Goal: Information Seeking & Learning: Find specific fact

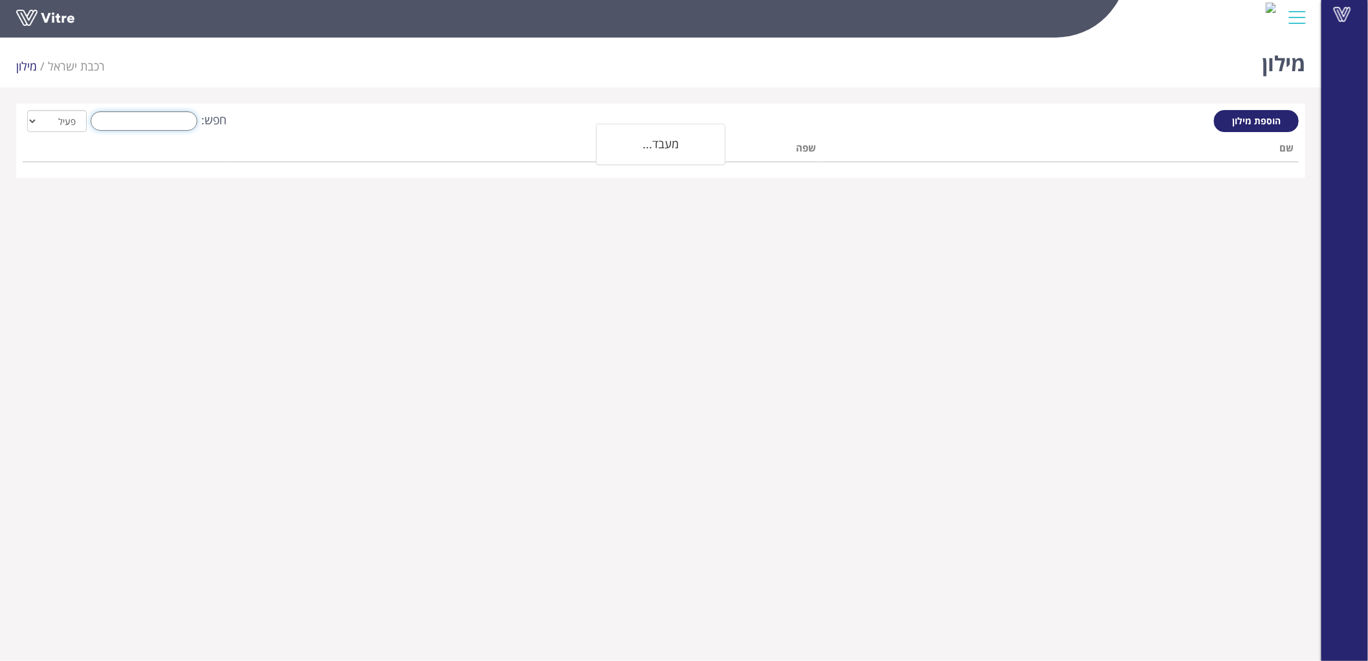
click at [165, 126] on input "חפש:" at bounding box center [144, 120] width 107 height 19
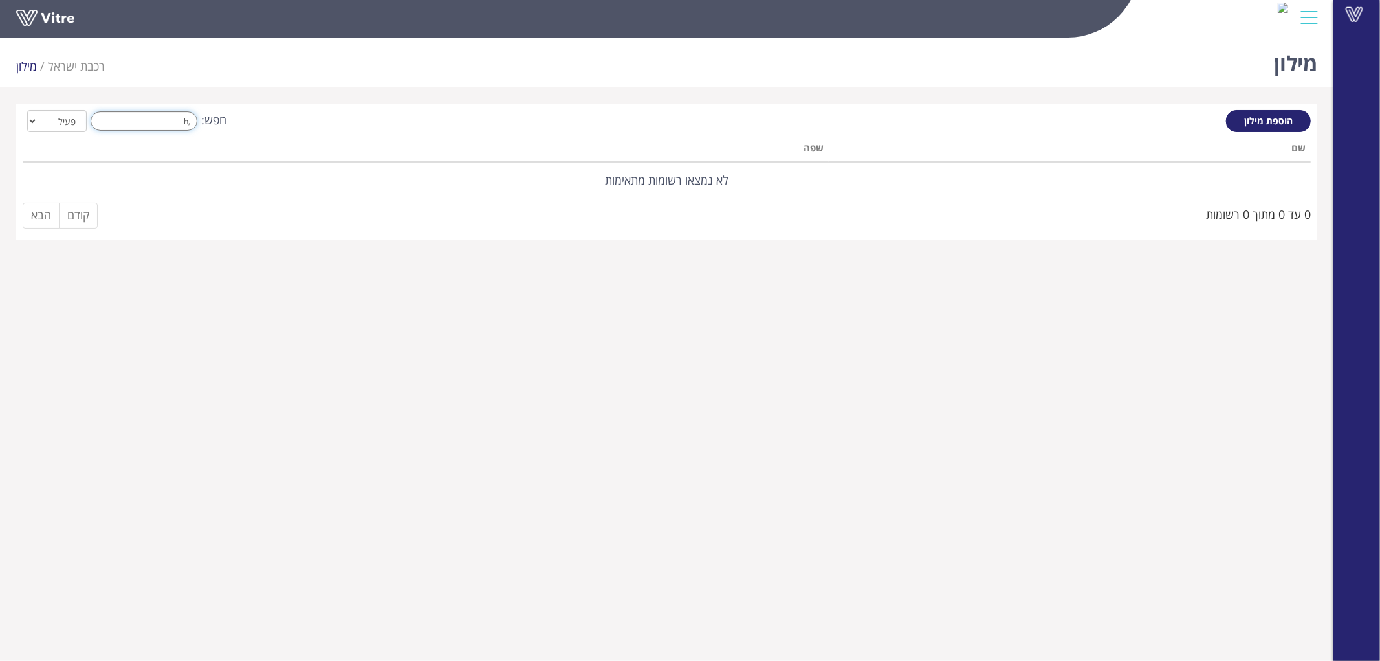
type input ","
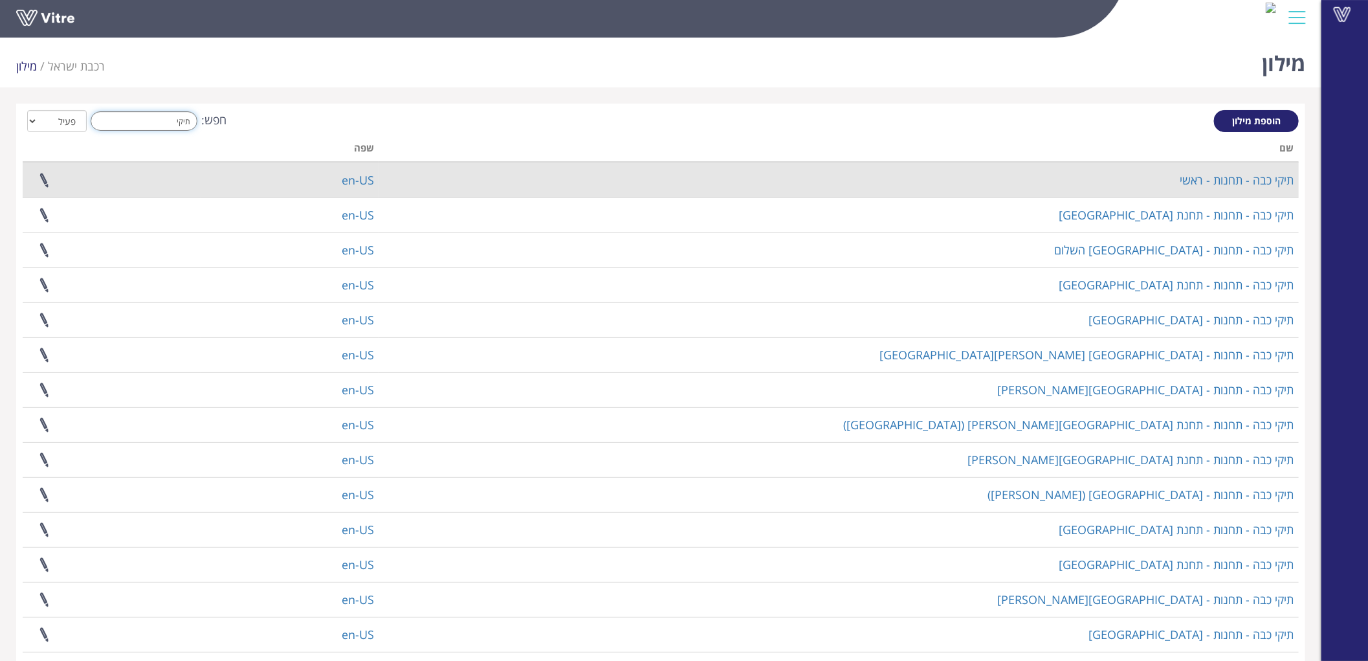
type input "תיקי"
click at [1236, 188] on td "תיקי כבה - תחנות - ראשי" at bounding box center [839, 179] width 920 height 35
click at [1236, 182] on link "תיקי כבה - תחנות - ראשי" at bounding box center [1237, 180] width 114 height 16
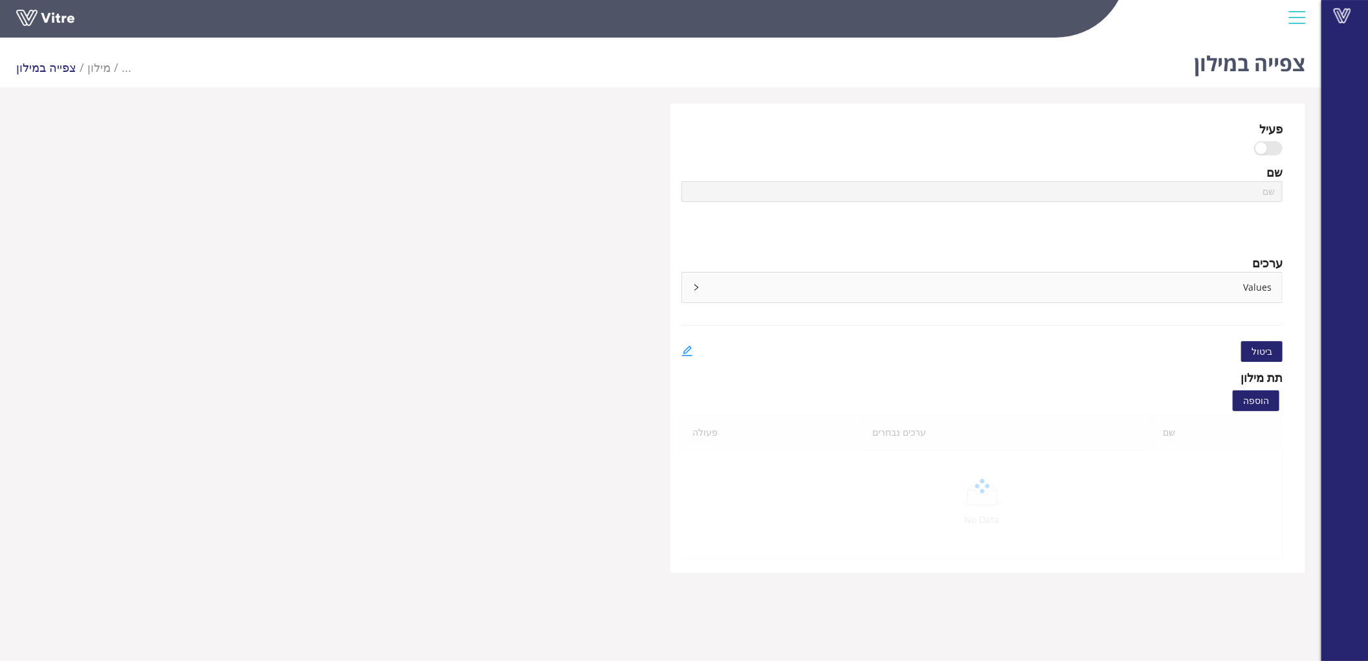
click at [1047, 125] on div "פעיל" at bounding box center [1137, 129] width 291 height 18
type input "תיקי כבה - תחנות - ראשי"
click at [1063, 292] on div "Values" at bounding box center [982, 287] width 600 height 30
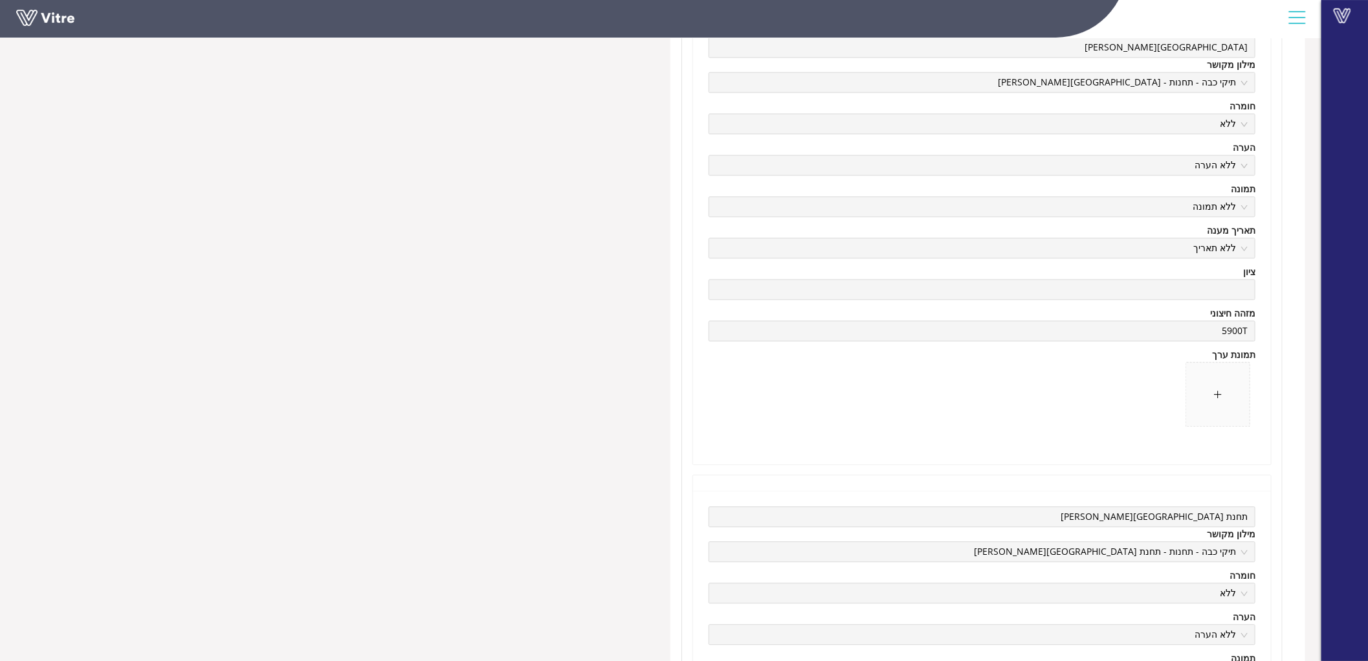
scroll to position [1797, 0]
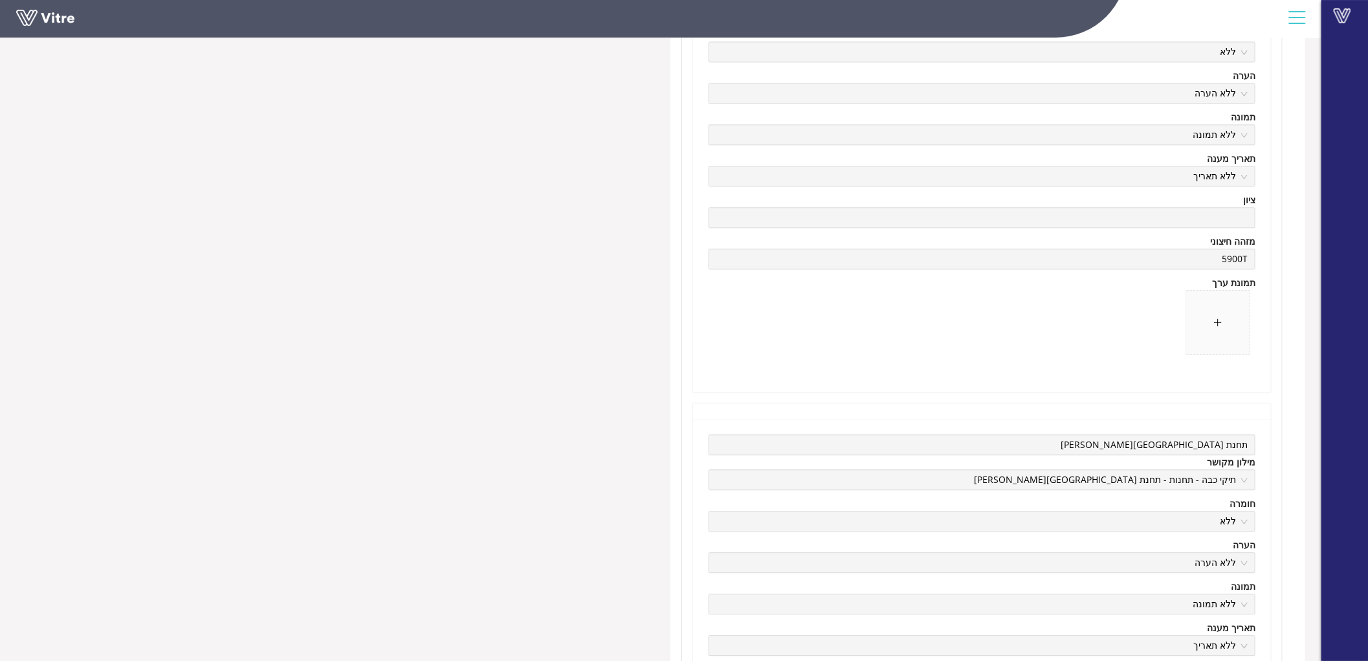
click at [1078, 309] on span at bounding box center [982, 325] width 547 height 70
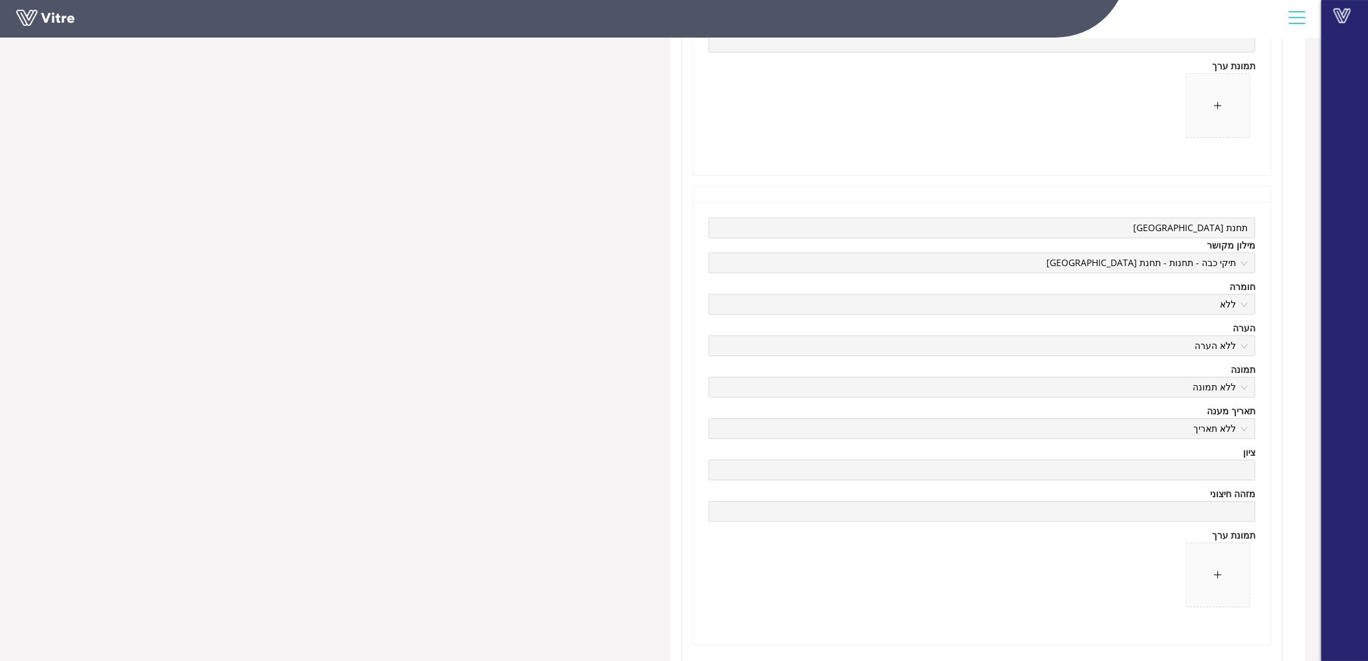
scroll to position [39114, 0]
